Goal: Information Seeking & Learning: Learn about a topic

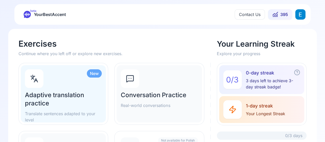
click at [59, 16] on span "YourBestAccent" at bounding box center [50, 14] width 32 height 7
click at [149, 90] on div "Conversation Practice Real-world conversations" at bounding box center [159, 93] width 85 height 57
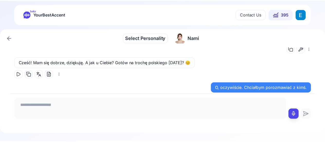
scroll to position [26, 0]
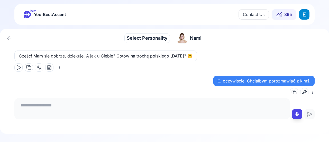
click at [289, 16] on span "395" at bounding box center [288, 14] width 8 height 6
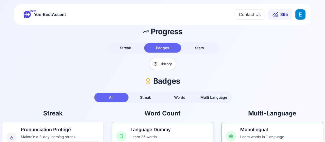
click at [298, 17] on html "beta YourBestAccent Contact Us 395 Progress Streak Badges Stats History Badges …" at bounding box center [162, 71] width 325 height 142
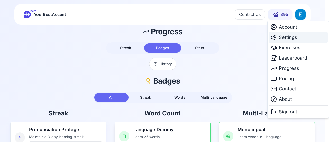
click at [296, 38] on span "Settings" at bounding box center [288, 37] width 18 height 7
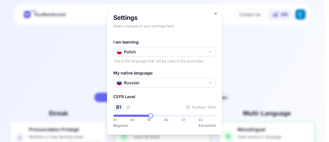
click at [269, 41] on div at bounding box center [164, 71] width 329 height 142
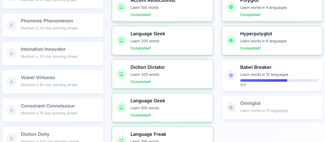
scroll to position [231, 0]
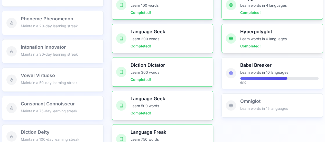
click at [270, 73] on p "Learn words in 10 languages" at bounding box center [279, 72] width 78 height 5
click at [127, 110] on div "Language Geek Learn 500 words Completed!" at bounding box center [162, 104] width 101 height 29
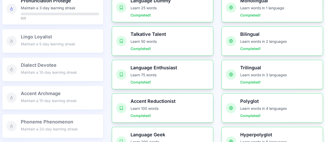
scroll to position [77, 0]
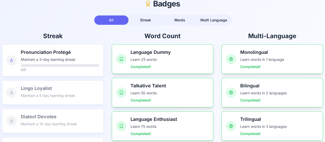
click at [143, 17] on button "Streak" at bounding box center [145, 19] width 34 height 9
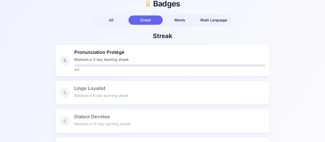
click at [178, 22] on span "Words" at bounding box center [179, 20] width 11 height 4
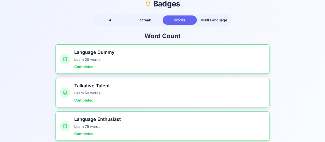
click at [216, 18] on span "Multi Language" at bounding box center [213, 20] width 27 height 4
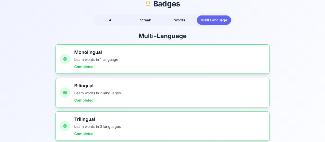
click at [178, 16] on button "Words" at bounding box center [180, 19] width 34 height 9
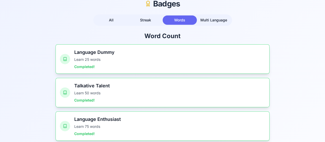
drag, startPoint x: 108, startPoint y: 83, endPoint x: 100, endPoint y: 85, distance: 8.2
click at [105, 84] on h3 "Talkative Talent" at bounding box center [169, 85] width 191 height 7
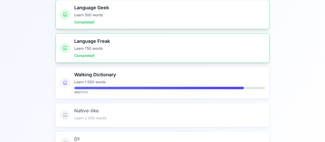
scroll to position [343, 0]
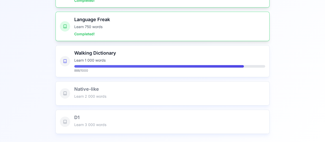
click at [123, 61] on div "Walking Dictionary Learn 1 000 words 888 / 1000" at bounding box center [169, 60] width 191 height 23
click at [124, 58] on p "Learn 1 000 words" at bounding box center [169, 60] width 191 height 5
click at [133, 73] on div "Walking Dictionary Learn 1 000 words 888 / 1000" at bounding box center [162, 61] width 214 height 32
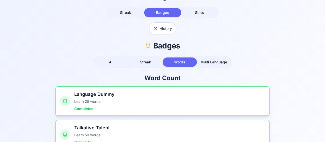
scroll to position [0, 0]
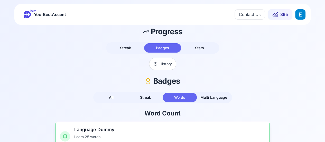
click at [157, 47] on span "Badges" at bounding box center [162, 47] width 13 height 4
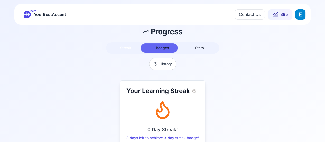
click at [124, 47] on span "Streak" at bounding box center [125, 47] width 11 height 4
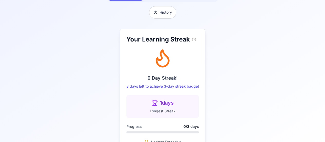
scroll to position [66, 0]
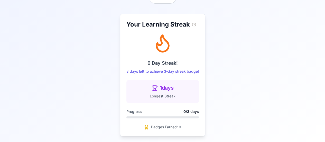
click at [161, 87] on span "1 days" at bounding box center [167, 87] width 14 height 7
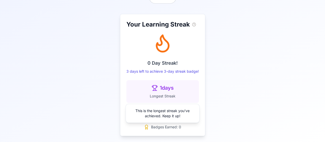
click at [156, 111] on div "This is the longest streak you've achieved. Keep it up!" at bounding box center [163, 113] width 74 height 19
click at [168, 62] on p "0 Day Streak!" at bounding box center [162, 62] width 72 height 7
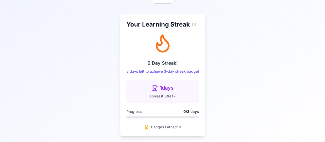
click at [165, 21] on h2 "Your Learning Streak" at bounding box center [162, 24] width 72 height 8
drag, startPoint x: 163, startPoint y: 24, endPoint x: 162, endPoint y: 39, distance: 15.3
click at [163, 27] on h2 "Your Learning Streak" at bounding box center [162, 24] width 72 height 8
click at [161, 49] on icon at bounding box center [162, 43] width 21 height 21
click at [158, 70] on p "3 days left to achieve 3-day streak badge!" at bounding box center [162, 71] width 72 height 5
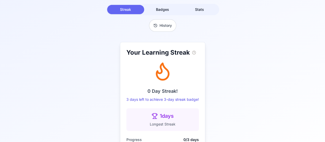
scroll to position [0, 0]
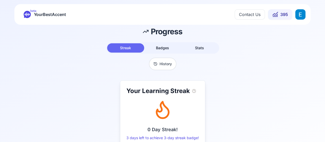
click at [252, 16] on button "Contact Us" at bounding box center [250, 14] width 30 height 10
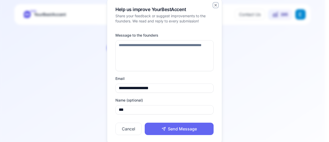
click at [216, 4] on icon "button" at bounding box center [215, 5] width 2 height 2
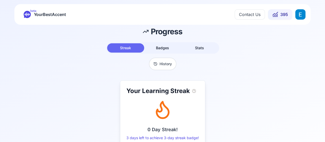
click at [280, 15] on span "395" at bounding box center [284, 14] width 8 height 6
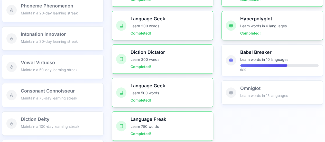
scroll to position [230, 0]
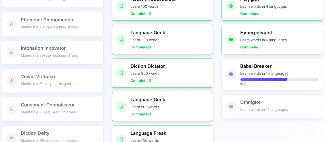
click at [145, 106] on p "Learn 500 words" at bounding box center [169, 106] width 78 height 5
click at [242, 110] on p "Learn words in 15 languages" at bounding box center [279, 109] width 78 height 5
click at [247, 79] on div at bounding box center [263, 79] width 47 height 3
click at [248, 47] on p "Completed!" at bounding box center [279, 46] width 78 height 5
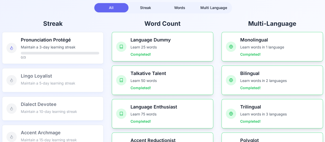
scroll to position [25, 0]
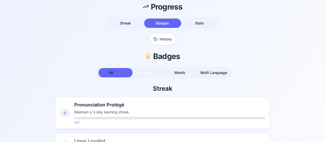
click at [147, 74] on span "Streak" at bounding box center [145, 72] width 11 height 4
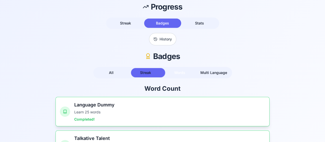
click at [185, 71] on span "Words" at bounding box center [179, 72] width 11 height 4
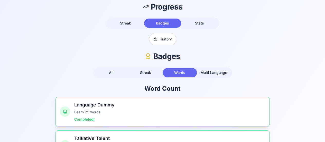
click at [221, 74] on button "Multi Language" at bounding box center [214, 72] width 34 height 9
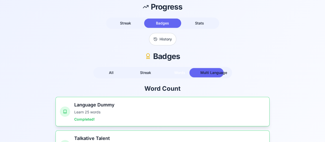
click at [185, 71] on button "Words" at bounding box center [180, 72] width 34 height 9
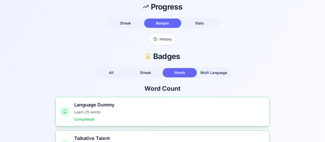
click at [135, 70] on button "Streak" at bounding box center [145, 72] width 34 height 9
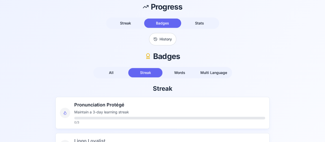
click at [115, 68] on div "All Streak Words Multi Language" at bounding box center [162, 72] width 139 height 11
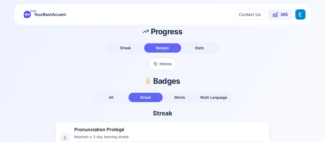
click at [246, 15] on button "Contact Us" at bounding box center [250, 14] width 30 height 10
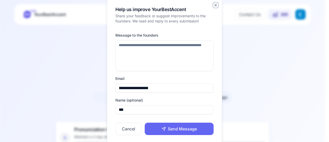
click at [216, 5] on icon "button" at bounding box center [215, 5] width 4 height 4
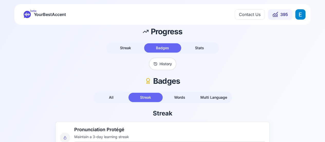
click at [282, 14] on span "395" at bounding box center [284, 14] width 8 height 6
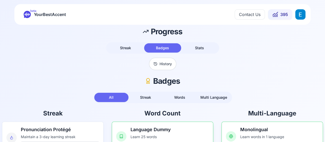
click at [163, 63] on button "History" at bounding box center [162, 64] width 27 height 12
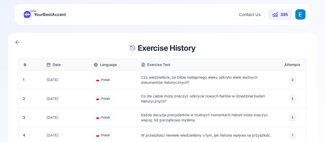
click at [156, 50] on h1 "Exercise History" at bounding box center [162, 47] width 288 height 9
click at [283, 14] on span "395" at bounding box center [284, 14] width 8 height 6
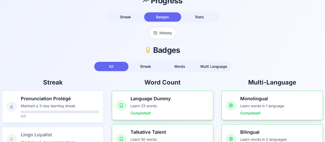
scroll to position [77, 0]
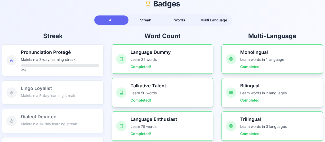
click at [53, 63] on div "Pronunciation Protégé Maintain a 3-day learning streak 0 / 3" at bounding box center [60, 60] width 78 height 23
click at [158, 64] on p "Completed!" at bounding box center [169, 66] width 78 height 5
click at [181, 19] on span "Words" at bounding box center [179, 20] width 11 height 4
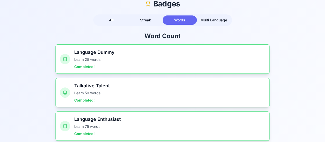
click at [130, 52] on h3 "Language Dummy" at bounding box center [169, 52] width 191 height 7
click at [131, 52] on h3 "Language Dummy" at bounding box center [169, 52] width 191 height 7
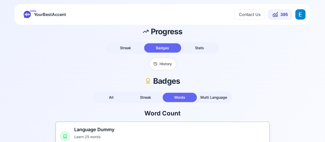
click at [299, 13] on html "beta YourBestAccent Contact Us 395 Progress Streak Badges Stats History Badges …" at bounding box center [162, 71] width 325 height 142
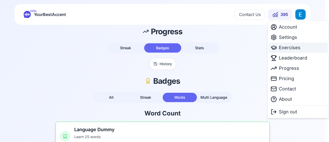
click at [299, 46] on span "Exercises" at bounding box center [290, 47] width 22 height 7
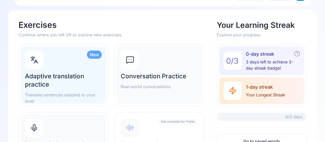
scroll to position [51, 0]
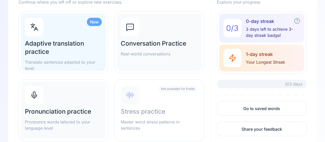
click at [160, 43] on h2 "Conversation Practice" at bounding box center [159, 43] width 77 height 8
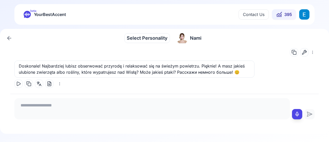
scroll to position [632, 0]
click at [10, 37] on icon at bounding box center [9, 38] width 6 height 6
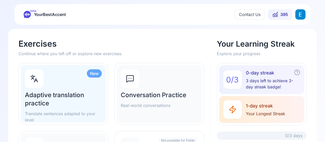
click at [65, 102] on h2 "Adaptive translation practice" at bounding box center [63, 99] width 77 height 16
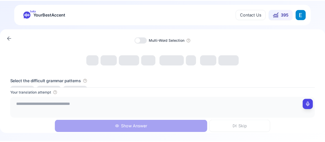
scroll to position [13, 0]
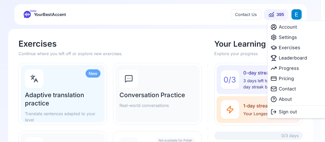
click at [301, 15] on html "beta YourBestAccent Contact Us 395 Exercises Continue where you left off or exp…" at bounding box center [162, 71] width 325 height 142
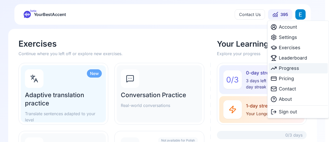
click at [299, 63] on div "Progress" at bounding box center [297, 68] width 59 height 10
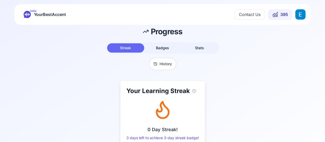
click at [162, 64] on button "History" at bounding box center [162, 64] width 27 height 12
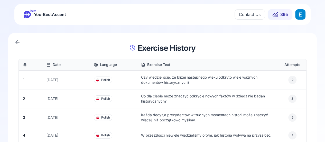
click at [162, 82] on p "Czy wiedzieliście, że bliżej następnego wieku odkryto wiele ważnych dokumentów …" at bounding box center [210, 79] width 138 height 10
drag, startPoint x: 43, startPoint y: 81, endPoint x: 78, endPoint y: 79, distance: 35.0
click at [46, 81] on div "# 1 [DATE] Polish Czy wiedzieliście, że bliżej następnego wieku odkryto wiele w…" at bounding box center [162, 79] width 287 height 18
click at [293, 80] on span "2" at bounding box center [292, 80] width 8 height 8
click at [301, 15] on html "beta YourBestAccent Contact Us 395 Exercise History Date Language Exercise Text…" at bounding box center [162, 71] width 325 height 142
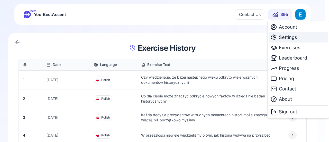
click at [295, 35] on span "Settings" at bounding box center [288, 37] width 18 height 7
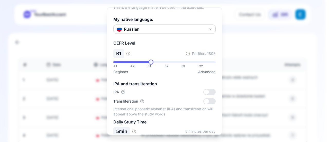
scroll to position [90, 0]
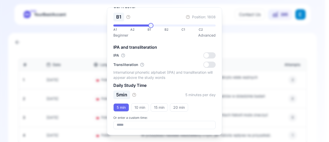
click at [118, 108] on button "5 min" at bounding box center [121, 107] width 16 height 8
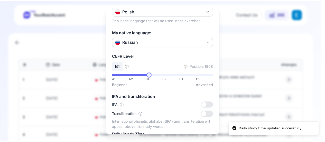
scroll to position [0, 0]
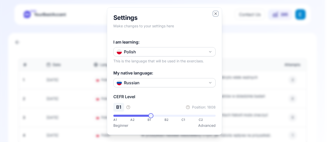
click at [213, 14] on icon "button" at bounding box center [215, 14] width 4 height 4
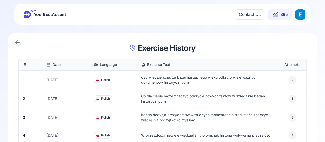
click at [302, 13] on html "beta YourBestAccent Contact Us 395 Exercise History Date Language Exercise Text…" at bounding box center [162, 71] width 325 height 142
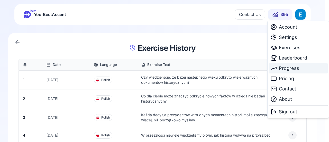
click at [295, 68] on span "Progress" at bounding box center [289, 67] width 20 height 7
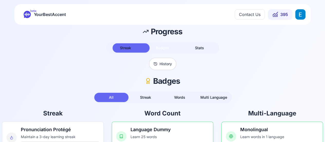
click at [165, 46] on span "Badges" at bounding box center [162, 47] width 13 height 4
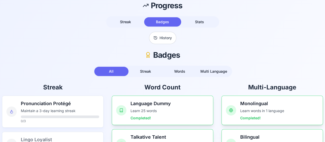
scroll to position [51, 0]
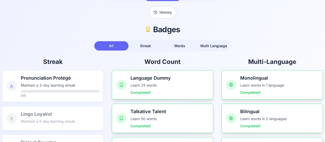
click at [32, 86] on p "Maintain a 3-day learning streak" at bounding box center [60, 84] width 78 height 5
click at [33, 86] on p "Maintain a 3-day learning streak" at bounding box center [60, 84] width 78 height 5
drag, startPoint x: 82, startPoint y: 88, endPoint x: 88, endPoint y: 87, distance: 5.7
click at [82, 88] on div "Pronunciation Protégé Maintain a 3-day learning streak 0 / 3" at bounding box center [60, 85] width 78 height 23
click at [157, 83] on p "Learn 25 words" at bounding box center [169, 84] width 78 height 5
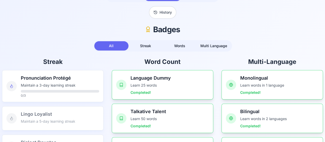
click at [252, 83] on p "Learn words in 1 language" at bounding box center [279, 84] width 78 height 5
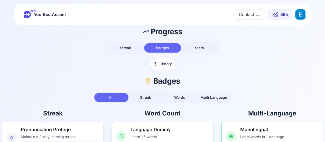
click at [209, 95] on span "Multi Language" at bounding box center [213, 97] width 27 height 4
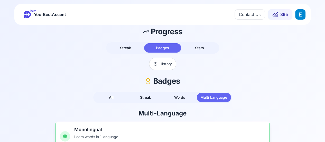
scroll to position [103, 0]
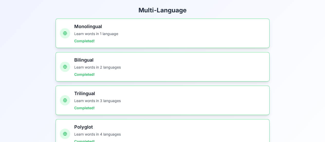
click at [88, 40] on p "Completed!" at bounding box center [169, 40] width 191 height 5
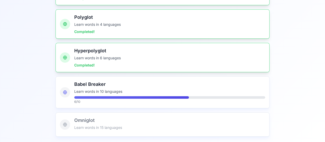
scroll to position [216, 0]
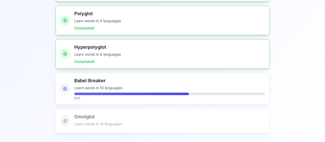
click at [95, 89] on div "Babel Breaker Learn words in 10 languages 6 / 10" at bounding box center [169, 88] width 191 height 23
click at [65, 91] on icon at bounding box center [65, 88] width 4 height 16
click at [65, 88] on icon at bounding box center [65, 88] width 4 height 16
click at [85, 82] on h3 "Babel Breaker" at bounding box center [169, 80] width 191 height 7
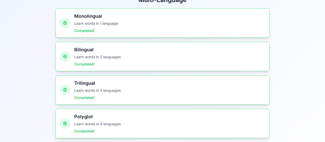
scroll to position [10, 0]
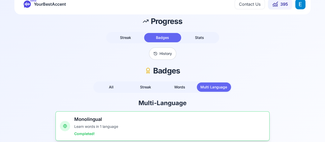
click at [173, 21] on h1 "Progress" at bounding box center [163, 20] width 40 height 9
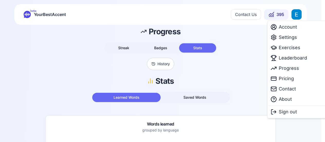
click at [298, 14] on html "beta YourBestAccent Contact Us 395 Progress Streak Badges Stats History Stats L…" at bounding box center [162, 71] width 325 height 142
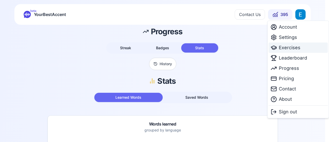
click at [301, 46] on div "Exercises" at bounding box center [297, 47] width 59 height 10
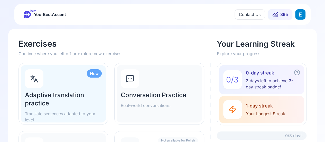
click at [157, 79] on div "Conversation Practice Real-world conversations" at bounding box center [159, 93] width 85 height 57
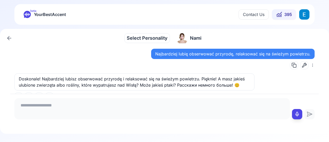
scroll to position [632, 0]
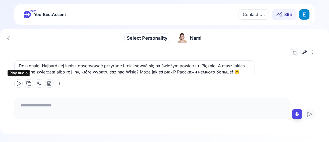
click at [15, 81] on button at bounding box center [18, 83] width 8 height 8
click at [201, 109] on textarea at bounding box center [151, 107] width 271 height 15
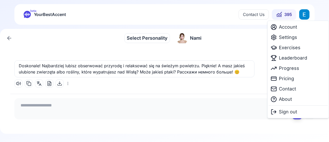
click at [305, 15] on html "beta YourBestAccent Contact Us 395 Select Personality Select Personality Nami N…" at bounding box center [164, 71] width 329 height 142
click at [290, 37] on span "Settings" at bounding box center [288, 37] width 18 height 7
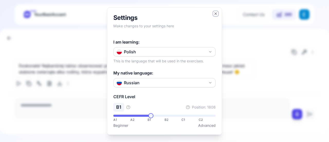
click at [213, 14] on icon "button" at bounding box center [215, 14] width 4 height 4
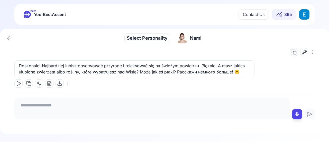
click at [308, 49] on html "beta YourBestAccent Contact Us 395 Select Personality Select Personality Nami N…" at bounding box center [164, 71] width 329 height 142
click at [303, 73] on html "beta YourBestAccent Contact Us 395 Select Personality Select Personality Nami N…" at bounding box center [164, 71] width 329 height 142
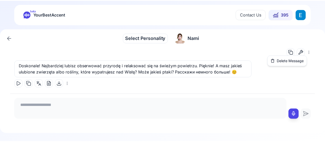
scroll to position [630, 0]
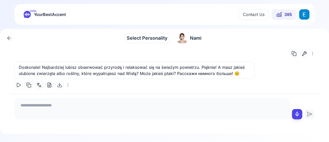
click at [302, 13] on html "beta YourBestAccent Contact Us 395 Select Personality Select Personality Nami N…" at bounding box center [164, 71] width 329 height 142
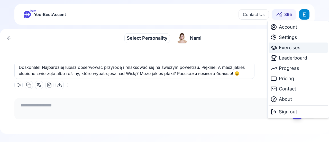
click at [292, 47] on span "Exercises" at bounding box center [290, 47] width 22 height 7
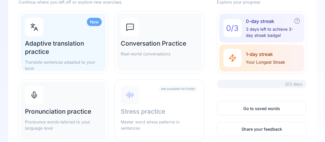
scroll to position [77, 0]
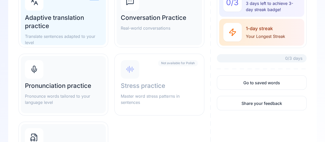
click at [154, 80] on div "Not available for Polish Stress practice Master word stress patterns in sentenc…" at bounding box center [159, 84] width 85 height 57
click at [54, 80] on div "Pronunciation practice Pronounce words tailored to your language level" at bounding box center [63, 84] width 85 height 57
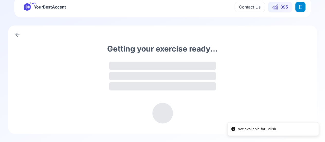
scroll to position [7, 0]
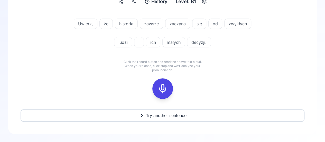
scroll to position [29, 0]
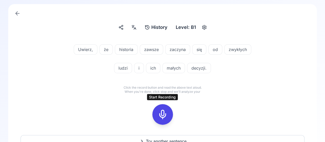
click at [166, 114] on rect at bounding box center [163, 114] width 8 height 8
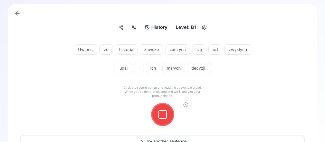
click at [166, 114] on rect at bounding box center [163, 114] width 8 height 8
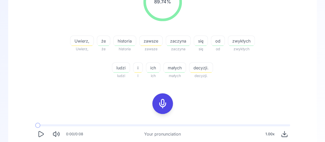
scroll to position [132, 0]
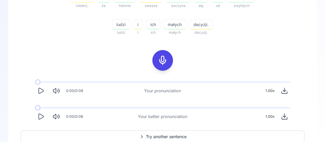
click at [41, 92] on icon "Play" at bounding box center [41, 90] width 5 height 5
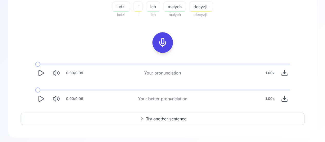
scroll to position [157, 0]
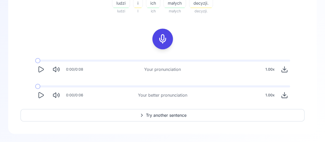
click at [37, 98] on icon "Play" at bounding box center [40, 94] width 7 height 7
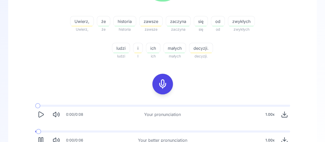
scroll to position [106, 0]
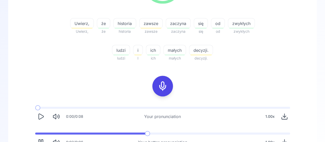
click at [88, 20] on div "Uwierz," at bounding box center [82, 23] width 24 height 10
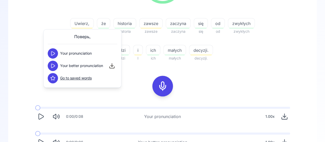
click at [315, 76] on div "History History Level: B1 89.74 % 89.74 % Uwierz, Uwierz, że że historia histor…" at bounding box center [162, 53] width 308 height 253
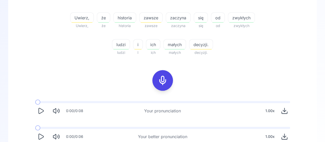
scroll to position [86, 0]
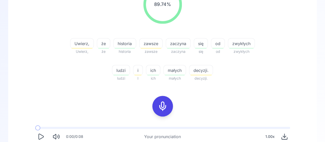
click at [86, 43] on span "Uwierz," at bounding box center [81, 43] width 23 height 6
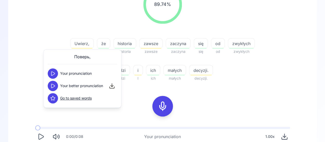
click at [107, 43] on span "że" at bounding box center [103, 43] width 13 height 6
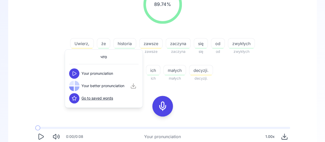
click at [81, 44] on span "Uwierz," at bounding box center [81, 43] width 23 height 6
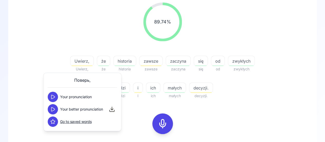
scroll to position [60, 0]
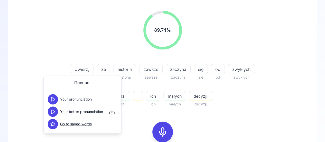
click at [154, 71] on span "zawsze" at bounding box center [150, 69] width 23 height 6
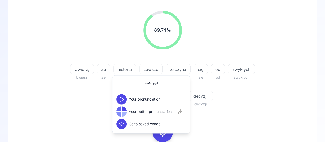
click at [110, 44] on div "89.74 % 89.74 %" at bounding box center [163, 30] width 284 height 47
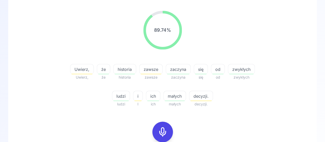
click at [175, 70] on span "zaczyna" at bounding box center [178, 69] width 24 height 6
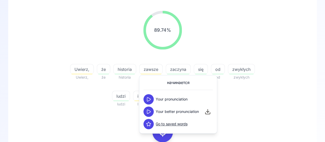
click at [201, 67] on span "się" at bounding box center [201, 69] width 14 height 6
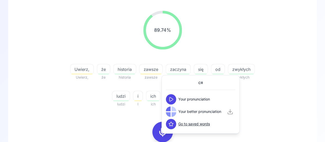
click at [203, 51] on div "89.74 % 89.74 %" at bounding box center [163, 30] width 284 height 47
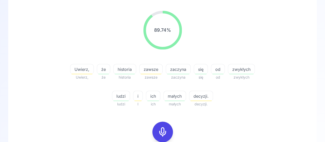
click at [218, 68] on span "od" at bounding box center [217, 69] width 13 height 6
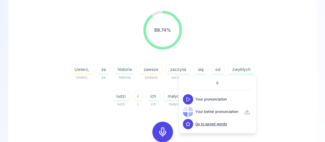
click at [218, 46] on div "89.74 % 89.74 %" at bounding box center [163, 30] width 284 height 47
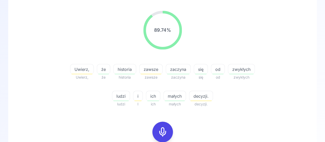
click at [237, 67] on span "zwykłych" at bounding box center [241, 69] width 26 height 6
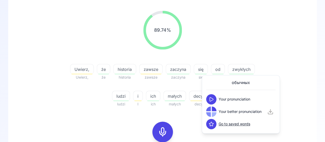
click at [230, 33] on div "89.74 % 89.74 %" at bounding box center [163, 30] width 284 height 47
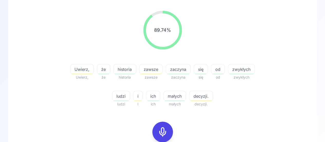
click at [129, 90] on div at bounding box center [121, 87] width 18 height 6
click at [125, 92] on div "ludzi" at bounding box center [121, 95] width 18 height 10
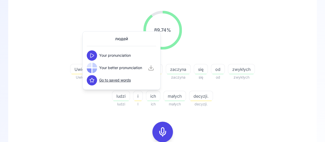
click at [97, 107] on div "89.74 % 89.74 % Uwierz, Uwierz, że że historia historia zawsze zawsze zaczyna z…" at bounding box center [163, 59] width 284 height 104
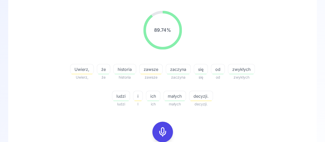
click at [197, 97] on span "decyzji." at bounding box center [200, 96] width 23 height 6
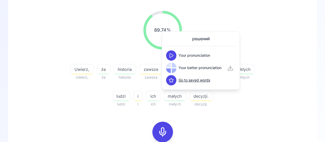
click at [243, 101] on div "Uwierz, Uwierz, że że historia historia zawsze zawsze zaczyna zaczyna się się o…" at bounding box center [162, 82] width 197 height 49
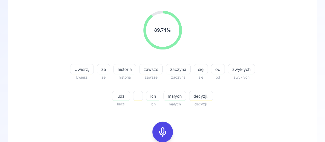
scroll to position [86, 0]
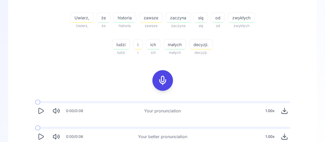
click at [167, 78] on div at bounding box center [162, 80] width 12 height 21
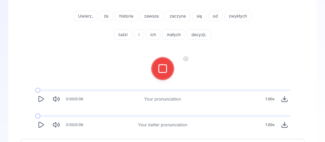
scroll to position [25, 0]
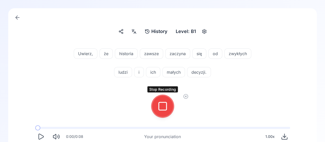
click at [166, 105] on rect at bounding box center [163, 106] width 8 height 8
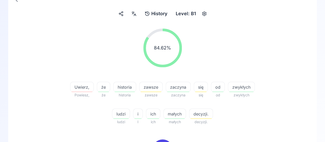
scroll to position [50, 0]
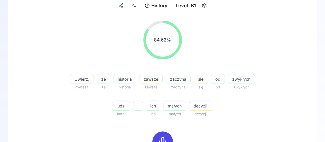
click at [154, 80] on span "zawsze" at bounding box center [150, 79] width 23 height 6
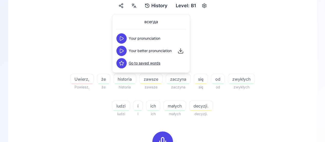
click at [122, 39] on icon at bounding box center [121, 38] width 5 height 5
click at [241, 35] on div "84.62 % 84.62 %" at bounding box center [163, 39] width 284 height 47
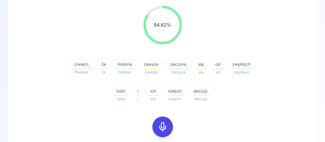
scroll to position [76, 0]
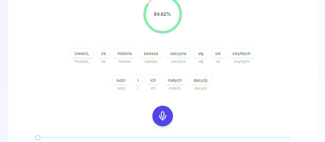
click at [165, 112] on rect at bounding box center [163, 116] width 8 height 8
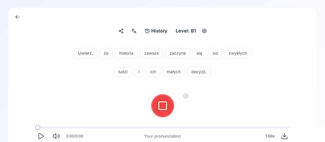
scroll to position [25, 0]
click at [164, 105] on icon at bounding box center [162, 106] width 10 height 10
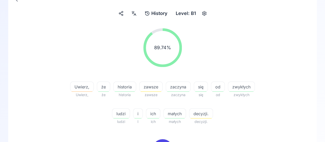
scroll to position [50, 0]
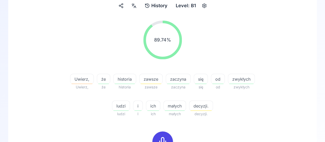
click at [163, 135] on div at bounding box center [162, 141] width 12 height 21
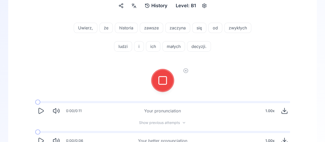
click at [165, 81] on icon at bounding box center [162, 80] width 10 height 10
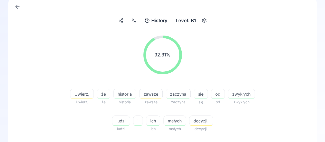
scroll to position [25, 0]
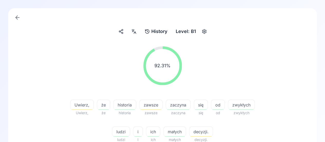
click at [82, 104] on span "Uwierz," at bounding box center [81, 104] width 23 height 6
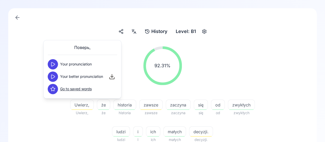
click at [50, 76] on button at bounding box center [53, 76] width 10 height 10
click at [50, 76] on icon at bounding box center [52, 76] width 5 height 5
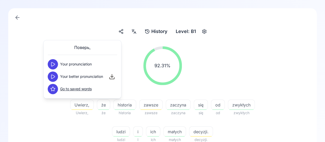
click at [50, 76] on icon at bounding box center [52, 76] width 5 height 5
click at [216, 83] on div "92.31 % 92.31 %" at bounding box center [163, 65] width 284 height 47
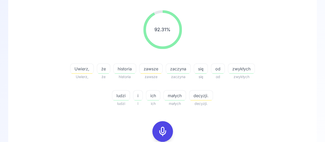
scroll to position [76, 0]
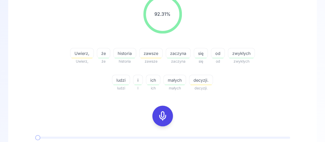
click at [163, 117] on icon at bounding box center [162, 115] width 10 height 10
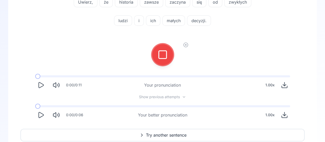
scroll to position [50, 0]
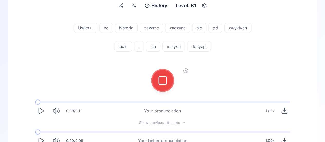
click at [166, 79] on rect at bounding box center [163, 80] width 8 height 8
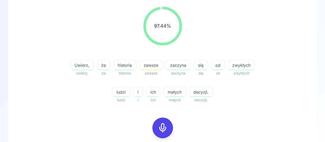
scroll to position [76, 0]
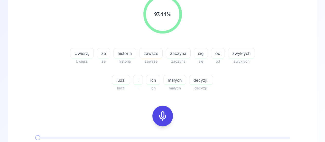
click at [165, 118] on icon at bounding box center [162, 115] width 10 height 10
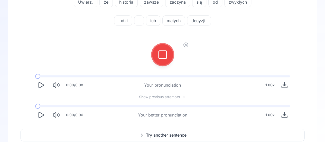
scroll to position [25, 0]
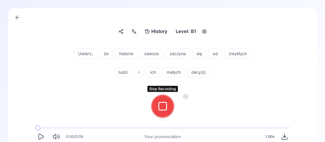
click at [164, 101] on icon at bounding box center [162, 106] width 10 height 10
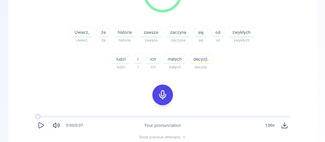
scroll to position [90, 0]
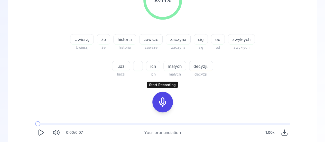
click at [160, 99] on icon at bounding box center [162, 102] width 10 height 10
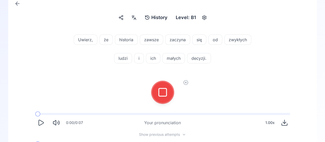
scroll to position [13, 0]
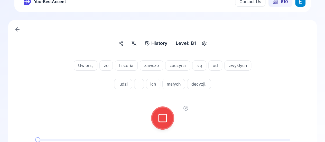
click at [161, 115] on icon at bounding box center [162, 118] width 10 height 10
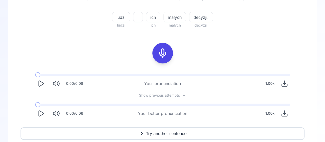
scroll to position [167, 0]
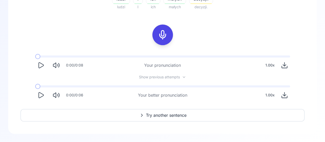
click at [166, 116] on span "Try another sentence" at bounding box center [166, 115] width 41 height 6
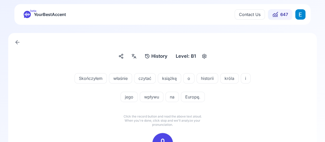
click at [152, 99] on span "wpływu" at bounding box center [151, 96] width 23 height 6
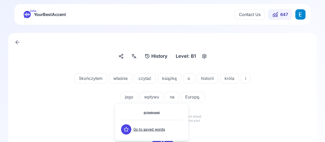
click at [247, 101] on div "Skończyłem właśnie czytać książkę o historii króla i jego wpływu na Europę." at bounding box center [162, 84] width 195 height 35
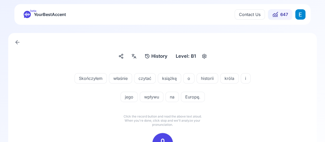
click at [162, 139] on rect at bounding box center [163, 143] width 8 height 8
click at [166, 135] on div at bounding box center [162, 143] width 12 height 21
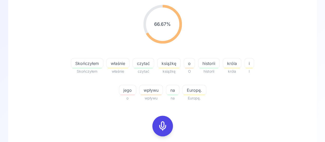
scroll to position [77, 0]
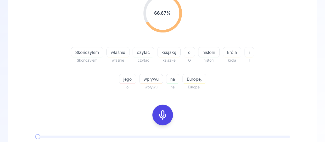
click at [86, 50] on span "Skończyłem" at bounding box center [87, 52] width 32 height 6
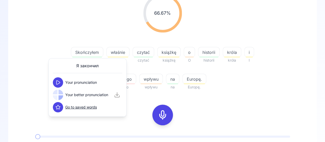
click at [42, 46] on div "66.67 % 66.67 % [DEMOGRAPHIC_DATA] Skończyłem właśnie właśnie czytać czytać ksi…" at bounding box center [163, 42] width 284 height 104
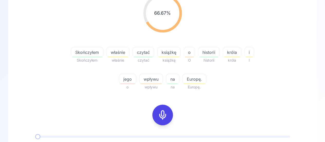
drag, startPoint x: 154, startPoint y: 123, endPoint x: 158, endPoint y: 117, distance: 6.4
click at [154, 122] on div at bounding box center [162, 114] width 41 height 33
click at [161, 115] on icon at bounding box center [162, 114] width 10 height 10
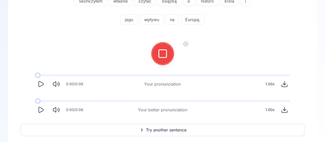
scroll to position [26, 0]
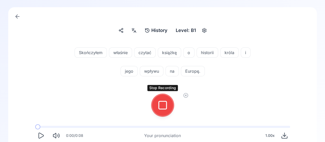
click at [165, 104] on icon at bounding box center [162, 105] width 10 height 10
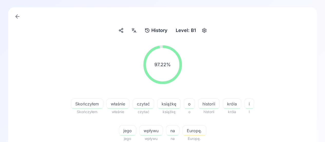
scroll to position [51, 0]
